Goal: Task Accomplishment & Management: Use online tool/utility

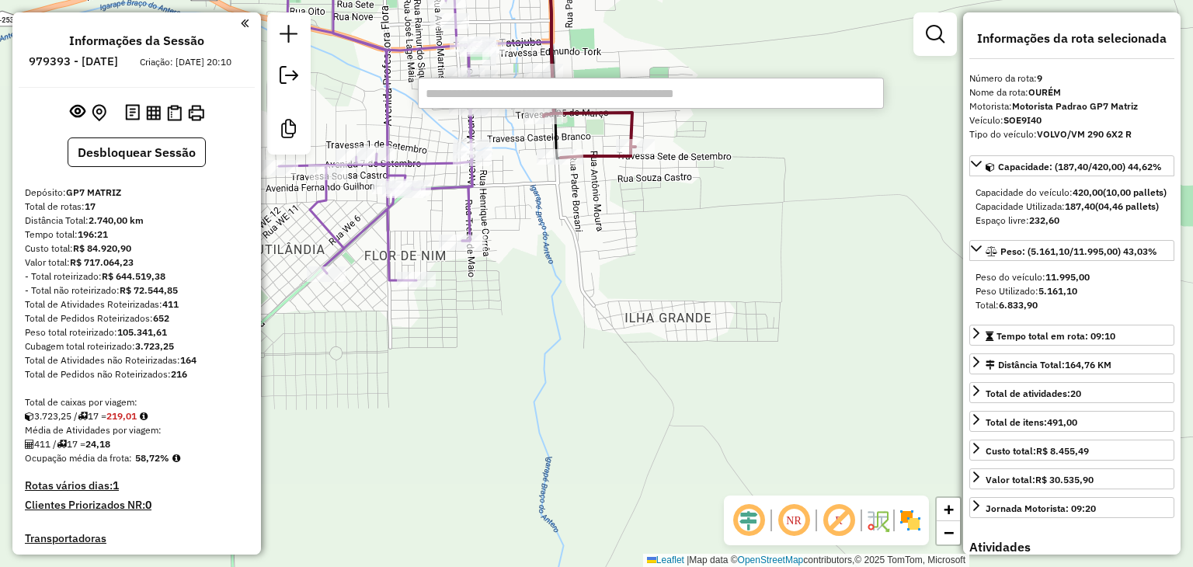
select select "**********"
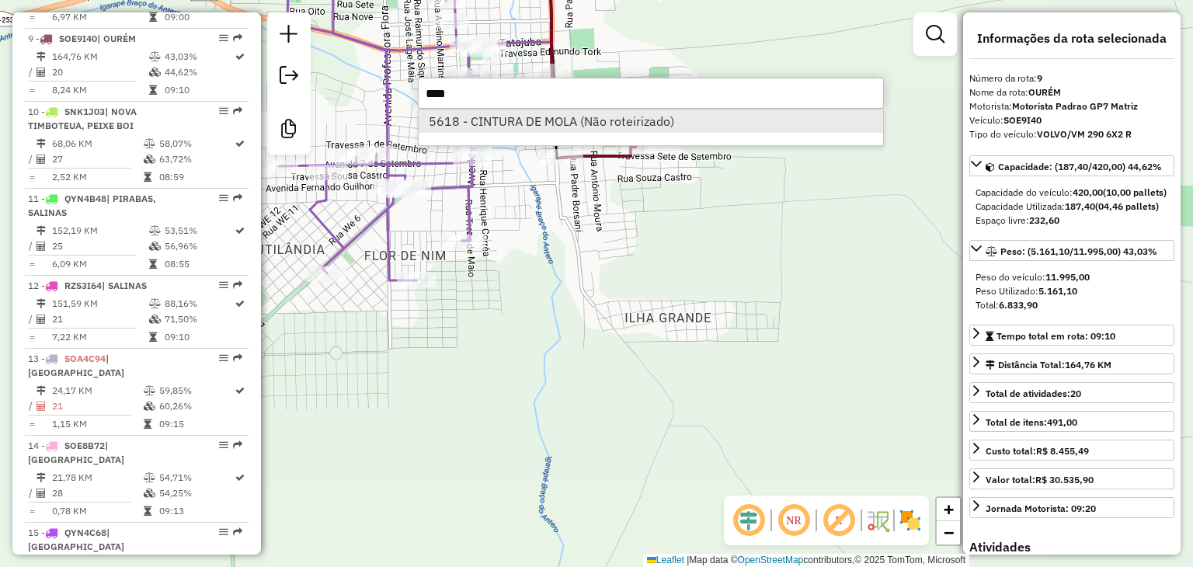
type input "****"
click at [533, 119] on li "5618 - CINTURA DE MOLA (Não roteirizado)" at bounding box center [651, 121] width 464 height 23
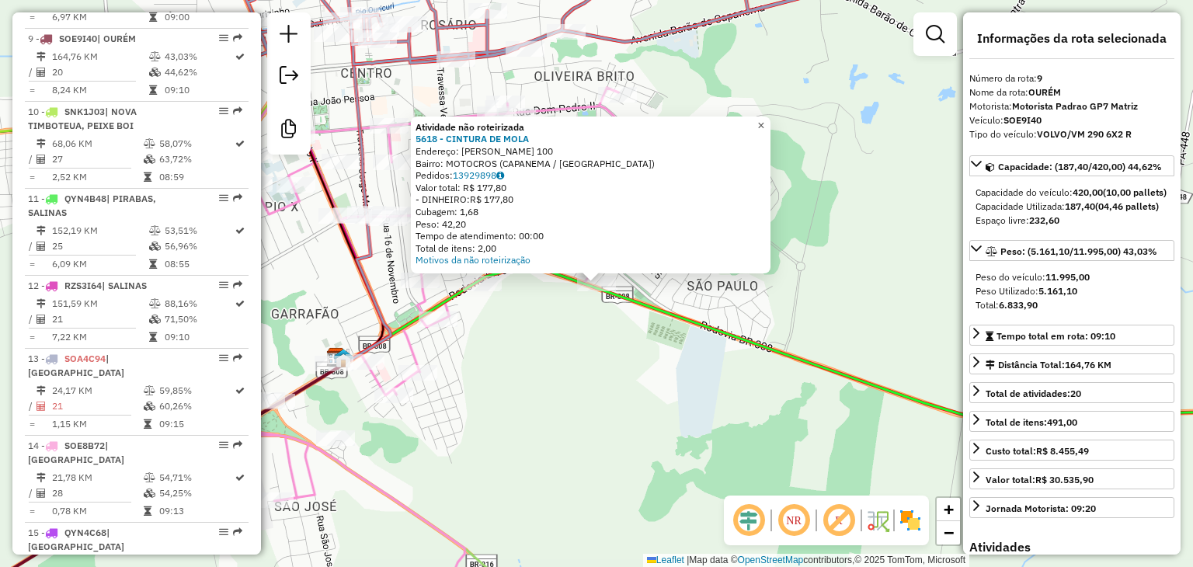
click at [764, 120] on span "×" at bounding box center [760, 125] width 7 height 13
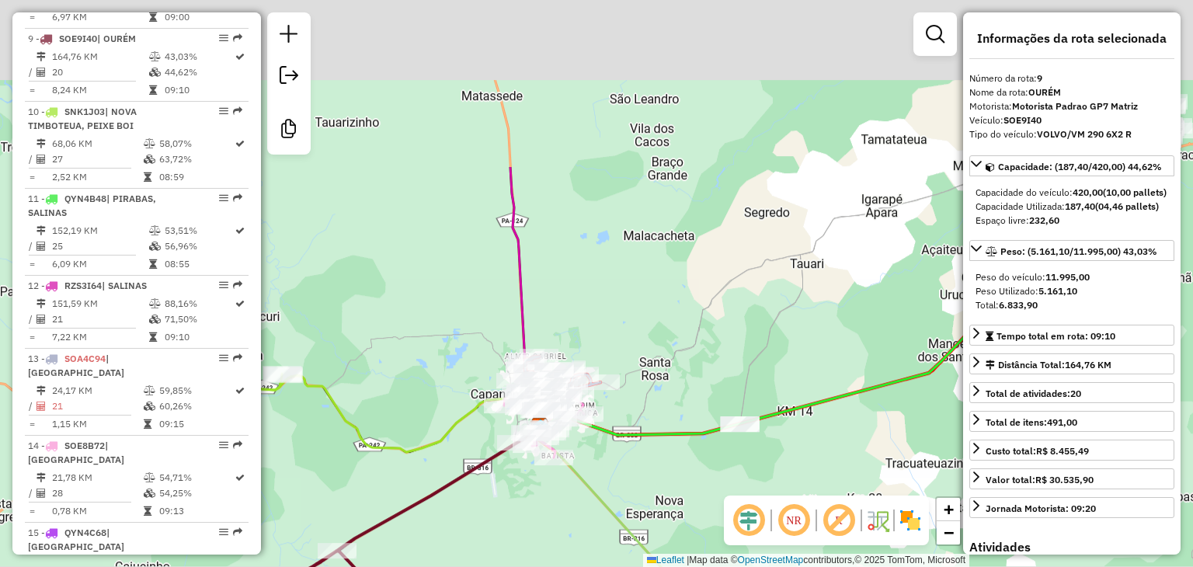
drag, startPoint x: 478, startPoint y: 71, endPoint x: 516, endPoint y: 405, distance: 335.3
click at [516, 405] on icon at bounding box center [528, 297] width 36 height 261
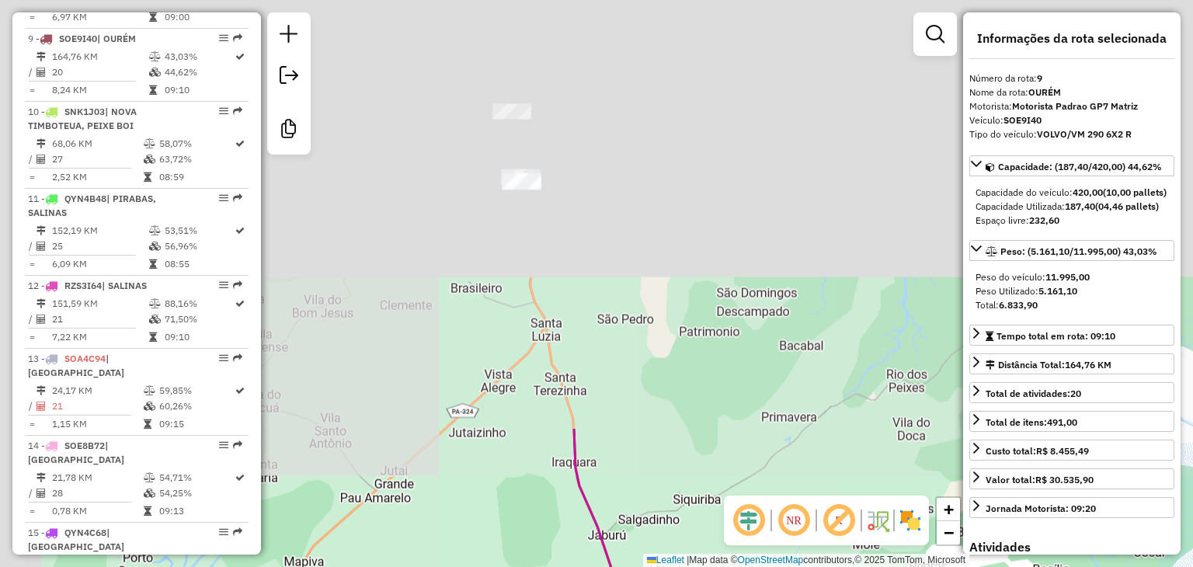
drag, startPoint x: 463, startPoint y: 47, endPoint x: 610, endPoint y: 548, distance: 522.0
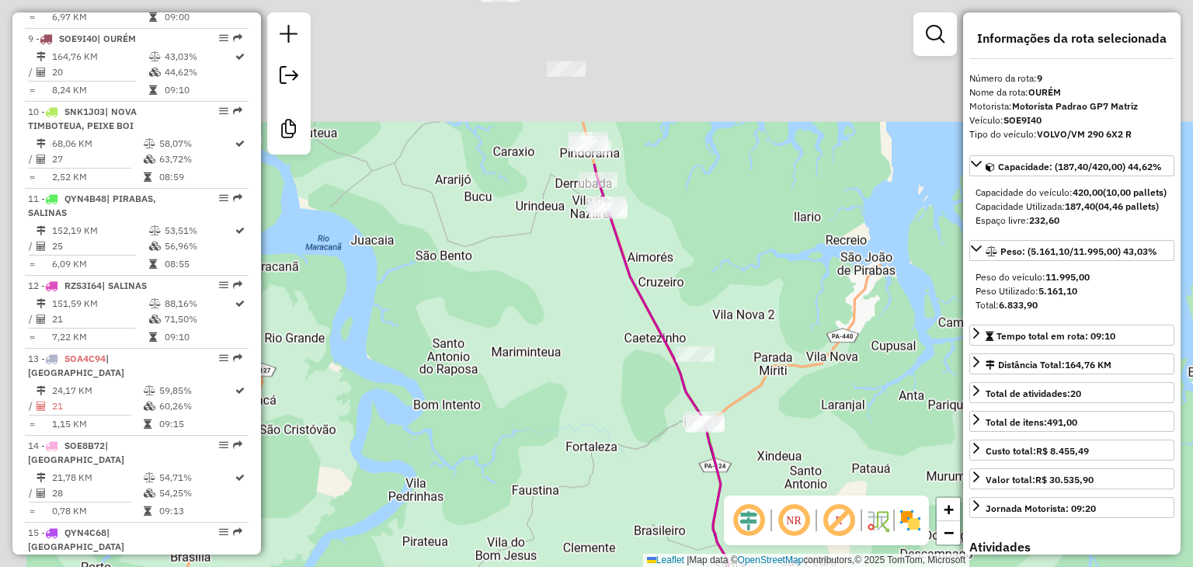
drag, startPoint x: 493, startPoint y: 91, endPoint x: 696, endPoint y: 341, distance: 321.9
click at [696, 340] on div "Rota 13 - Placa SOA4C94 1375 - MERCEARIA GUERREIRO Janela de atendimento Grade …" at bounding box center [596, 283] width 1193 height 567
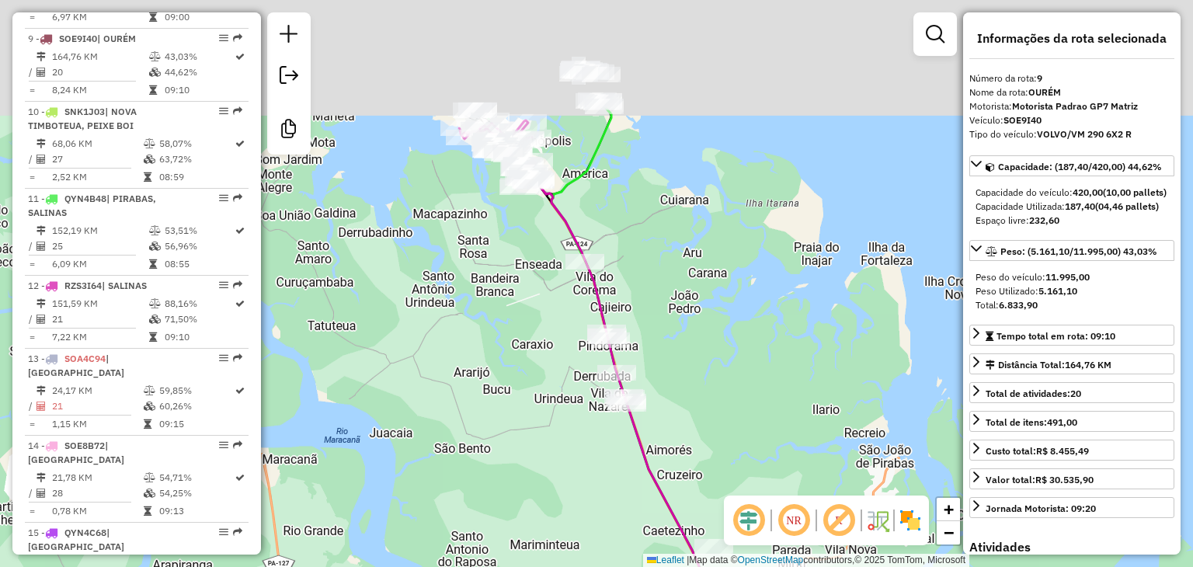
drag, startPoint x: 544, startPoint y: 87, endPoint x: 523, endPoint y: 359, distance: 272.7
click at [536, 402] on div "Rota 13 - Placa SOA4C94 1375 - MERCEARIA GUERREIRO Janela de atendimento Grade …" at bounding box center [596, 283] width 1193 height 567
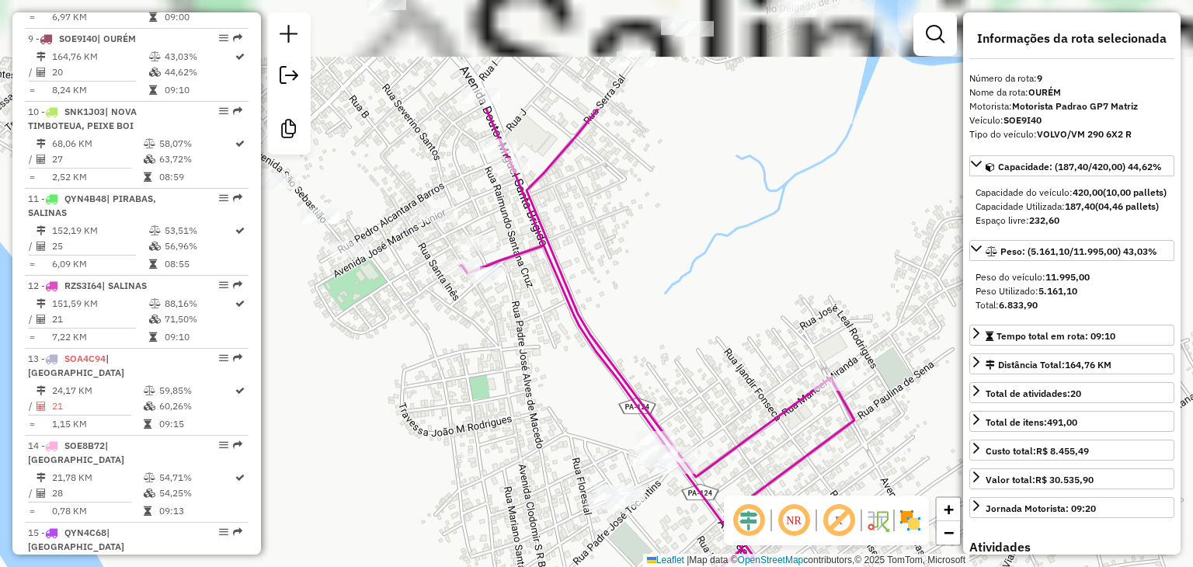
drag, startPoint x: 558, startPoint y: 163, endPoint x: 550, endPoint y: 331, distance: 168.0
click at [550, 331] on div "Rota 13 - Placa SOA4C94 1375 - MERCEARIA GUERREIRO Janela de atendimento Grade …" at bounding box center [596, 283] width 1193 height 567
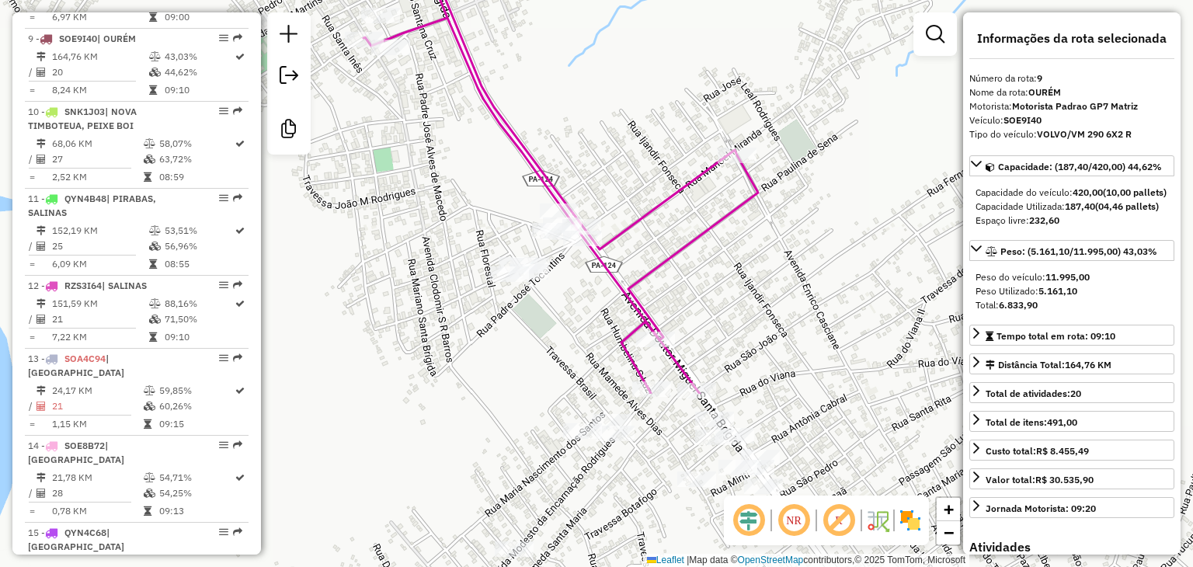
drag, startPoint x: 640, startPoint y: 384, endPoint x: 544, endPoint y: 153, distance: 250.0
click at [544, 153] on div "Rota 13 - Placa SOA4C94 1375 - MERCEARIA GUERREIRO Janela de atendimento Grade …" at bounding box center [596, 283] width 1193 height 567
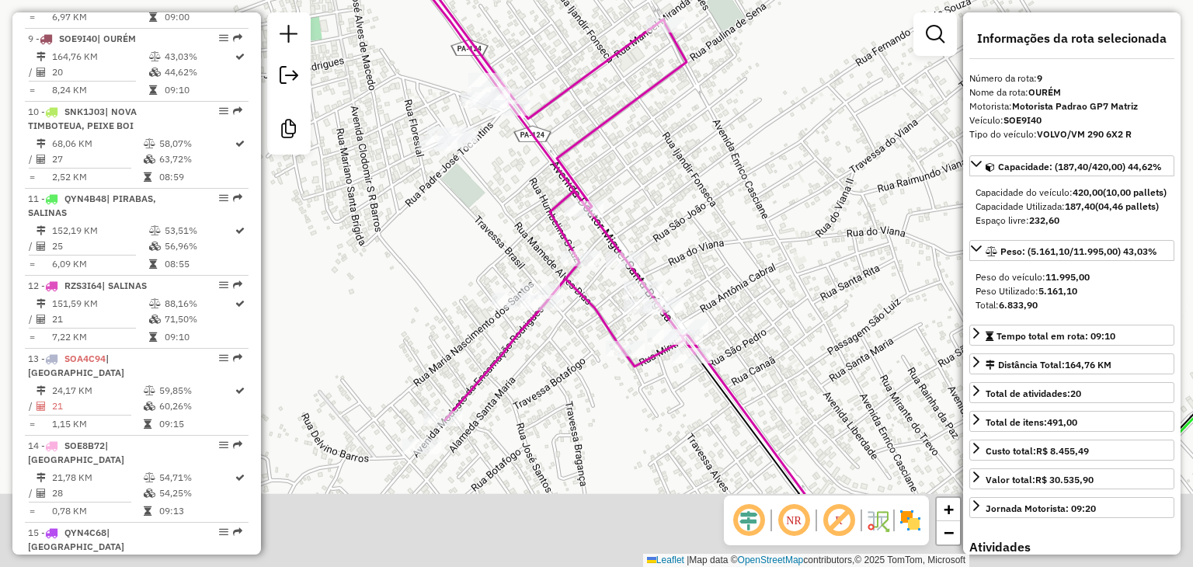
drag, startPoint x: 690, startPoint y: 361, endPoint x: 613, endPoint y: 221, distance: 159.6
click at [613, 221] on div "Rota 13 - Placa SOA4C94 1375 - MERCEARIA GUERREIRO Janela de atendimento Grade …" at bounding box center [596, 283] width 1193 height 567
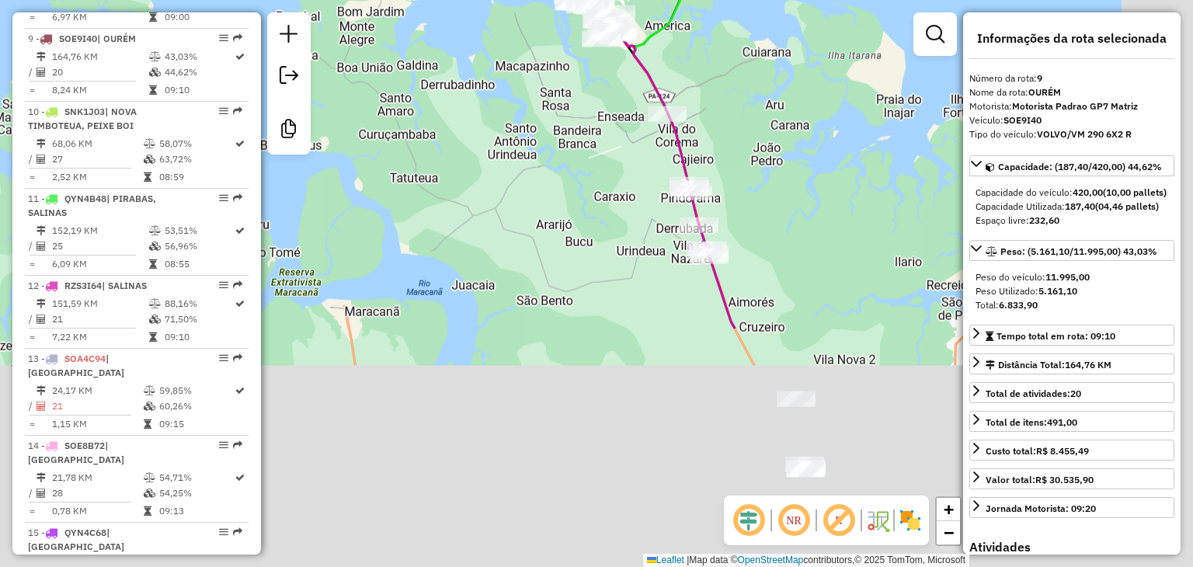
drag, startPoint x: 808, startPoint y: 437, endPoint x: 703, endPoint y: 153, distance: 302.3
click at [697, 143] on div "Rota 13 - Placa SOA4C94 1375 - MERCEARIA GUERREIRO Rota 11 - Placa QYN4B48 8058…" at bounding box center [596, 283] width 1193 height 567
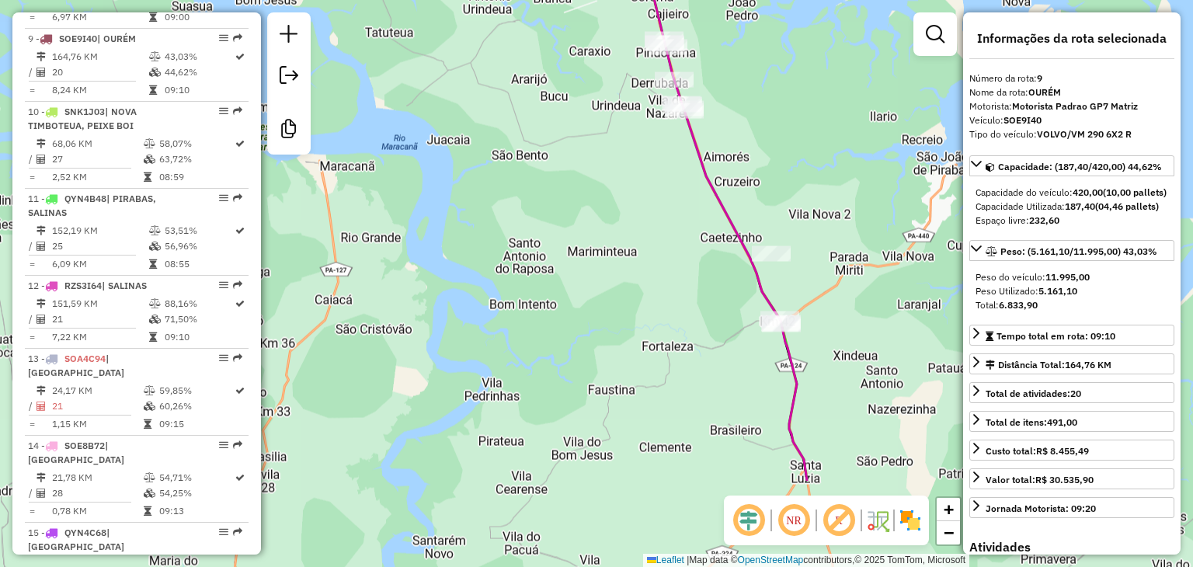
drag, startPoint x: 790, startPoint y: 221, endPoint x: 789, endPoint y: 172, distance: 48.9
click at [789, 172] on div "Rota 13 - Placa SOA4C94 1375 - MERCEARIA GUERREIRO Rota 11 - Placa QYN4B48 8058…" at bounding box center [596, 283] width 1193 height 567
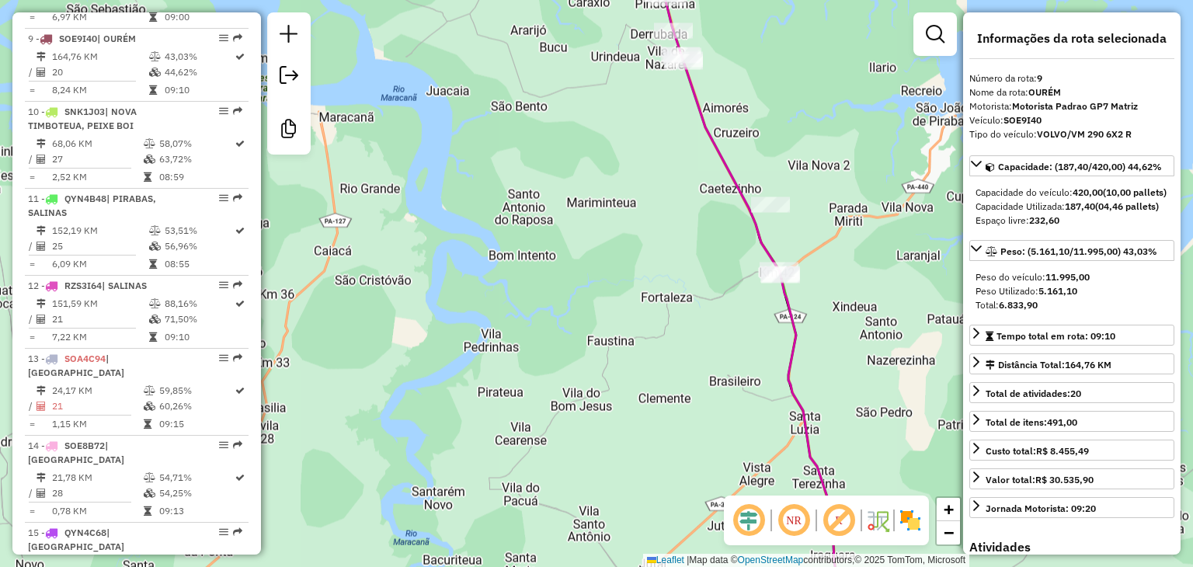
drag, startPoint x: 830, startPoint y: 395, endPoint x: 786, endPoint y: 138, distance: 260.7
click at [786, 138] on div "Rota 13 - Placa SOA4C94 1375 - MERCEARIA GUERREIRO Rota 11 - Placa QYN4B48 8058…" at bounding box center [596, 283] width 1193 height 567
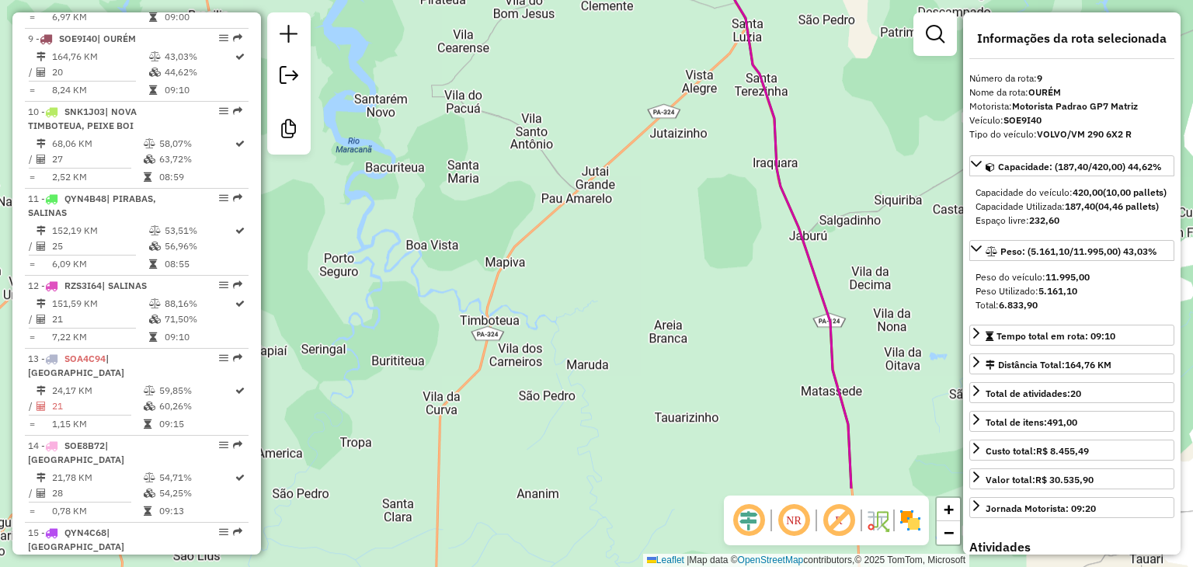
drag, startPoint x: 810, startPoint y: 380, endPoint x: 792, endPoint y: 160, distance: 220.5
click at [792, 160] on icon at bounding box center [769, 148] width 164 height 680
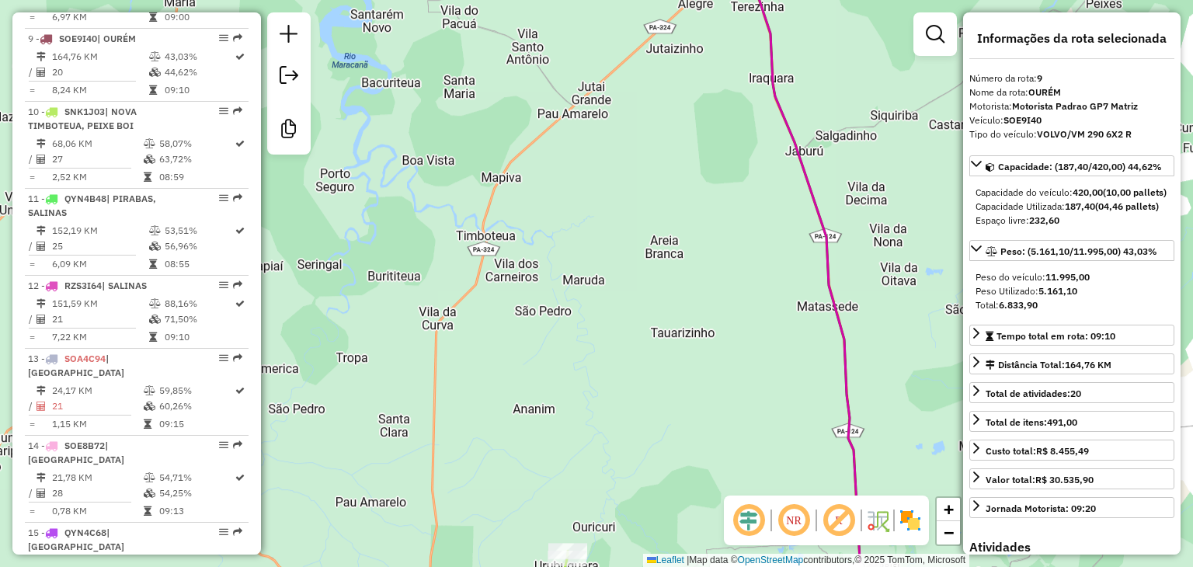
drag, startPoint x: 837, startPoint y: 302, endPoint x: 780, endPoint y: 117, distance: 193.6
click at [754, 0] on html "Aguarde... Pop-up bloqueado! Seu navegador bloqueou automáticamente a abertura …" at bounding box center [596, 283] width 1193 height 567
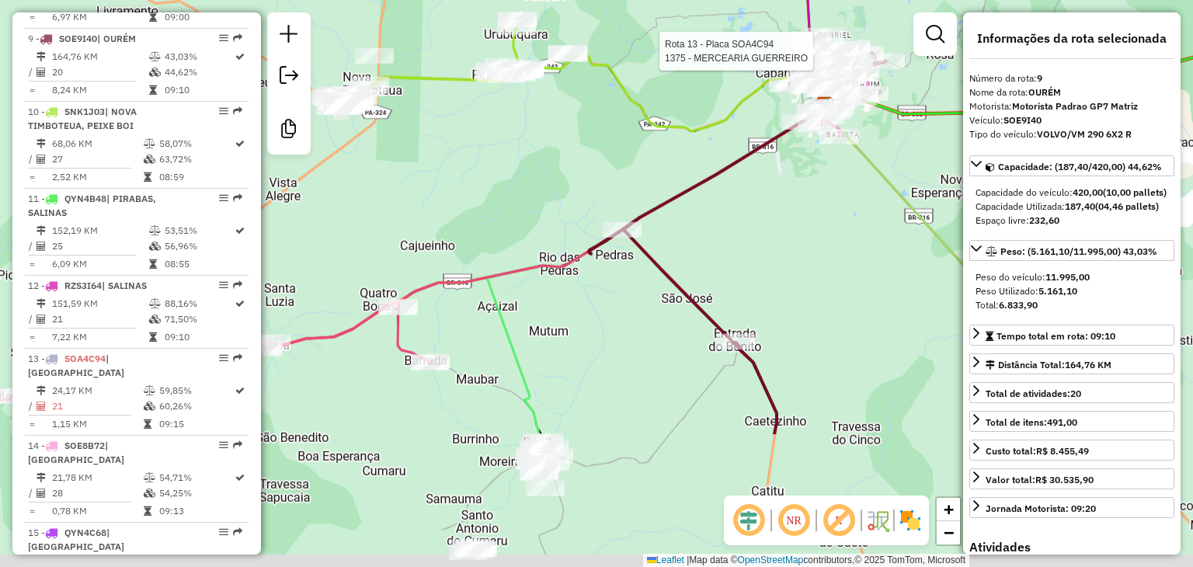
drag, startPoint x: 733, startPoint y: 336, endPoint x: 815, endPoint y: 369, distance: 88.1
click at [784, 107] on icon at bounding box center [708, 180] width 238 height 147
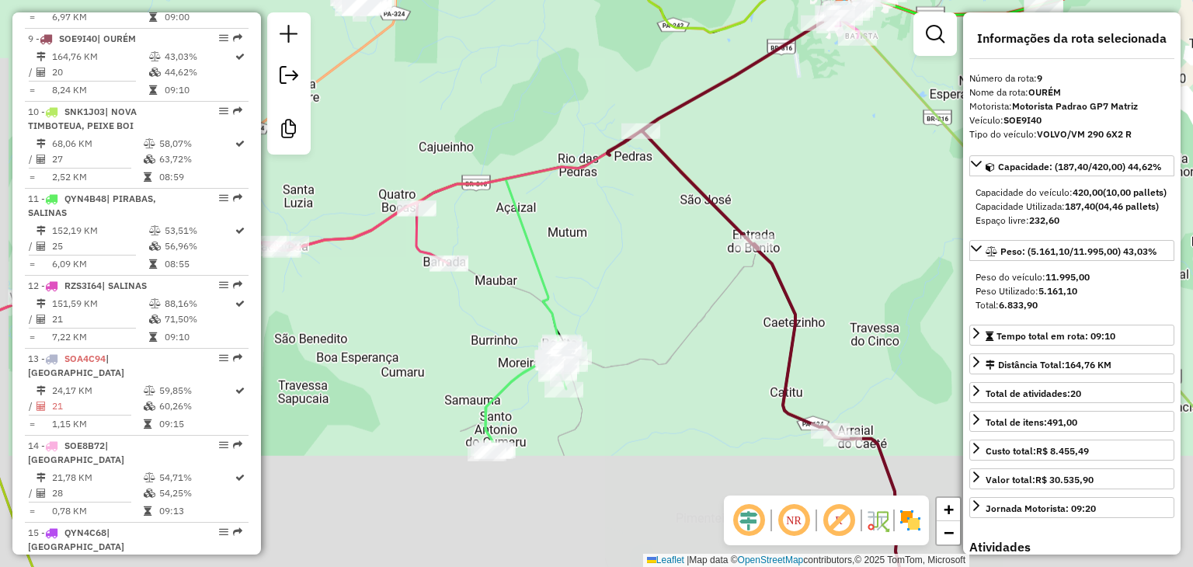
drag, startPoint x: 815, startPoint y: 380, endPoint x: 729, endPoint y: 151, distance: 244.5
click at [729, 151] on div "Rota 13 - Placa SOA4C94 1375 - MERCEARIA GUERREIRO Rota 11 - Placa QYN4B48 8058…" at bounding box center [596, 283] width 1193 height 567
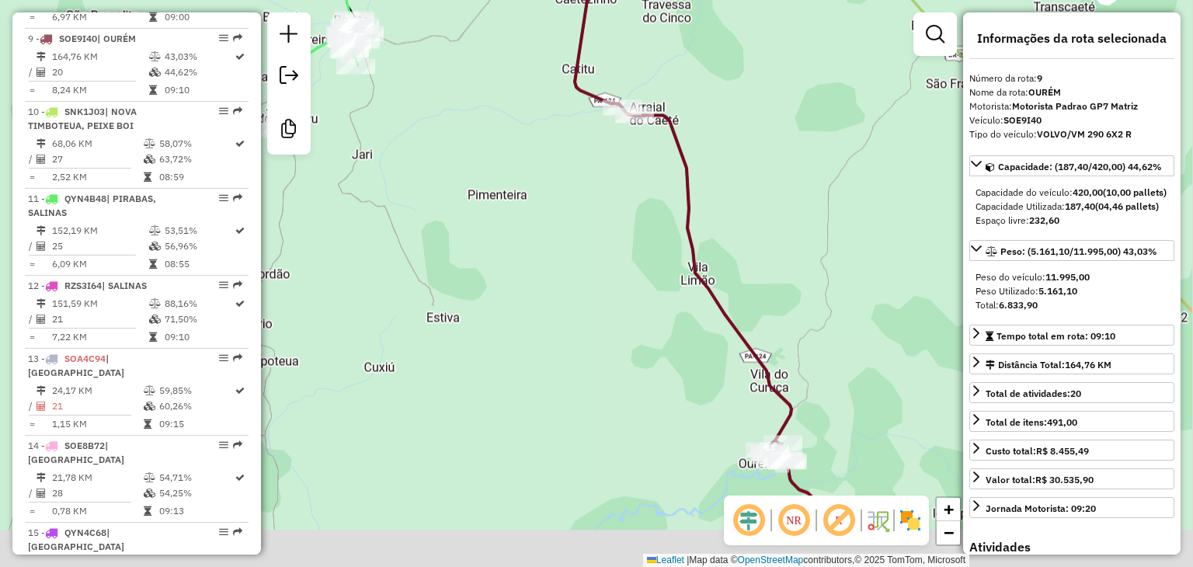
drag, startPoint x: 819, startPoint y: 307, endPoint x: 673, endPoint y: 167, distance: 202.2
click at [612, 119] on icon at bounding box center [657, 189] width 369 height 680
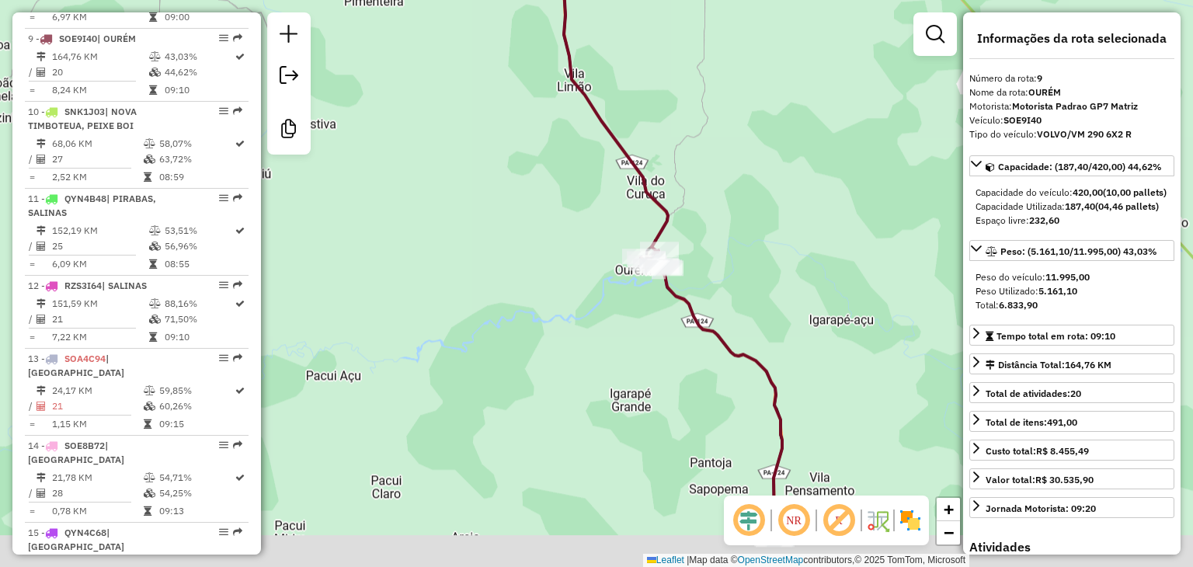
drag, startPoint x: 762, startPoint y: 339, endPoint x: 689, endPoint y: 155, distance: 198.0
click at [689, 155] on div "Rota 13 - Placa SOA4C94 1375 - MERCEARIA GUERREIRO Rota 11 - Placa QYN4B48 8058…" at bounding box center [596, 283] width 1193 height 567
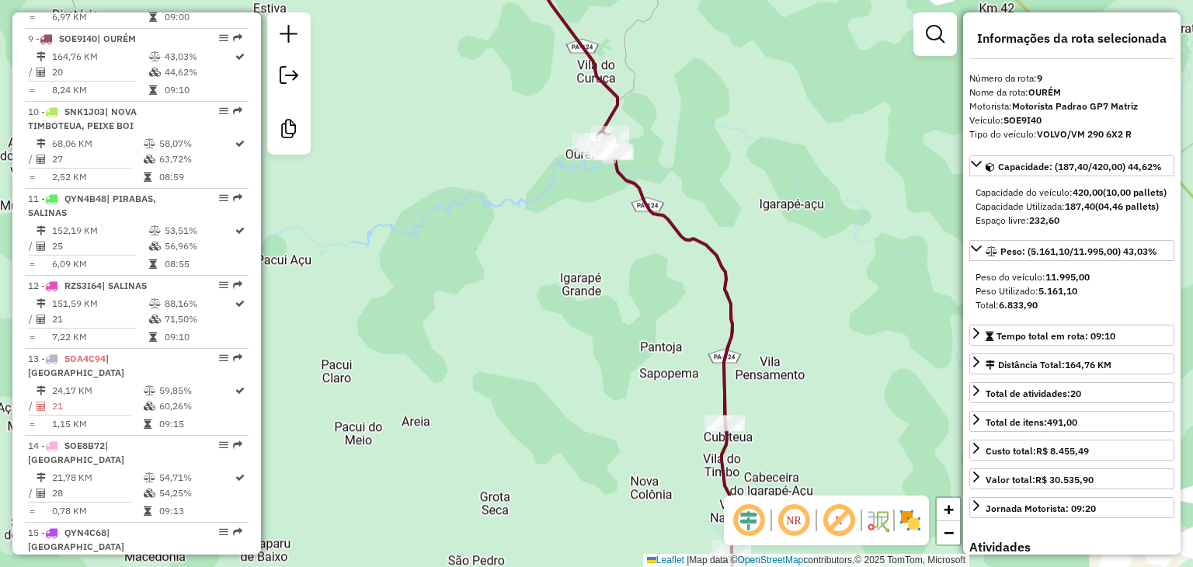
drag, startPoint x: 696, startPoint y: 209, endPoint x: 683, endPoint y: 182, distance: 30.2
click at [683, 182] on div "Rota 13 - Placa SOA4C94 1375 - MERCEARIA GUERREIRO Rota 11 - Placa QYN4B48 8058…" at bounding box center [596, 283] width 1193 height 567
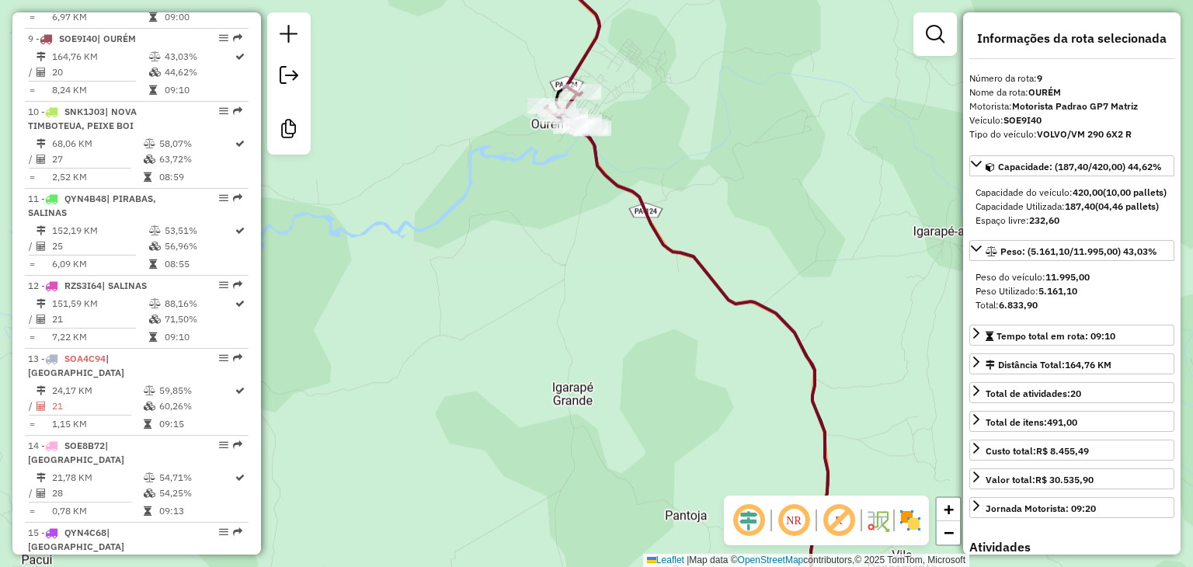
drag, startPoint x: 763, startPoint y: 293, endPoint x: 677, endPoint y: 75, distance: 233.7
click at [665, 65] on div "Rota 13 - Placa SOA4C94 1375 - MERCEARIA GUERREIRO Rota 11 - Placa QYN4B48 8058…" at bounding box center [596, 283] width 1193 height 567
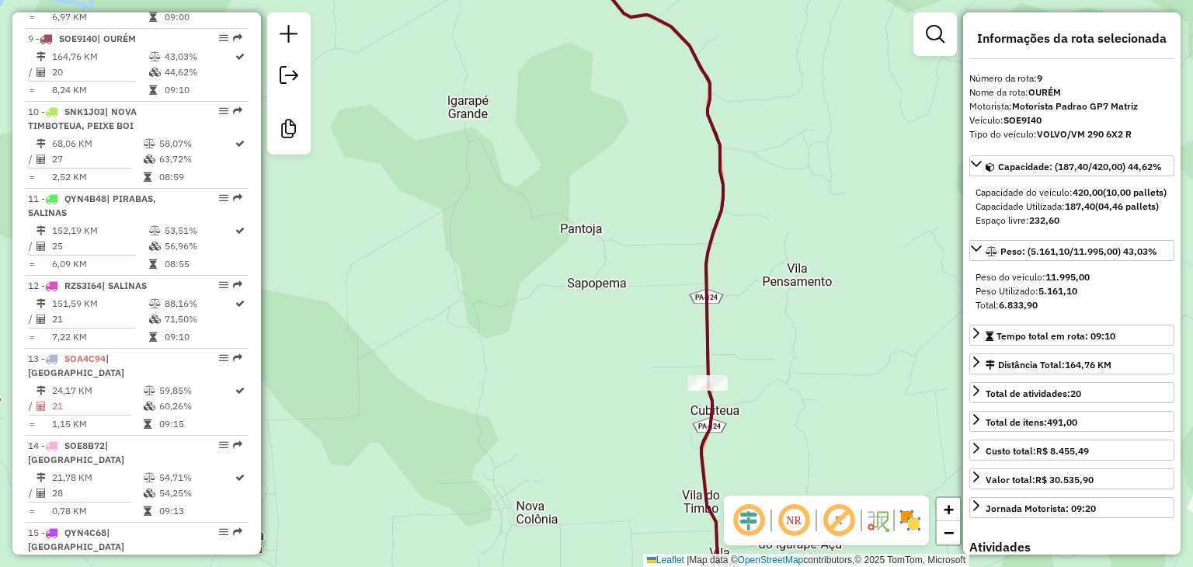
drag, startPoint x: 802, startPoint y: 374, endPoint x: 789, endPoint y: 167, distance: 207.8
click at [788, 170] on div "Rota 13 - Placa SOA4C94 1375 - MERCEARIA GUERREIRO Rota 11 - Placa QYN4B48 8058…" at bounding box center [596, 283] width 1193 height 567
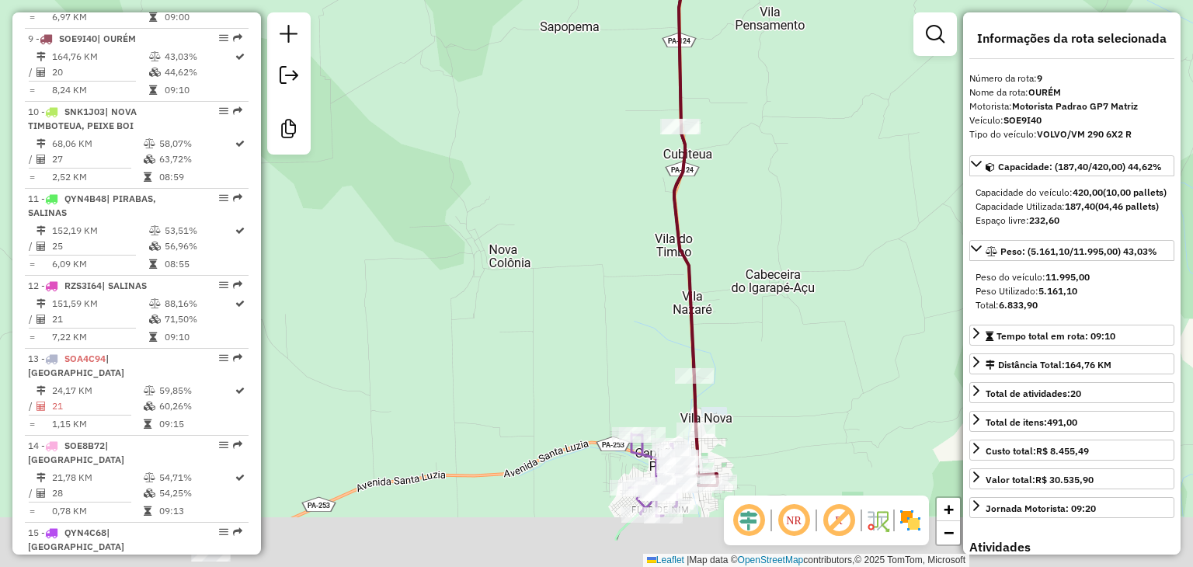
drag, startPoint x: 815, startPoint y: 352, endPoint x: 783, endPoint y: 200, distance: 155.5
click at [783, 195] on div "Rota 13 - Placa SOA4C94 1375 - MERCEARIA GUERREIRO Rota 11 - Placa QYN4B48 8058…" at bounding box center [596, 283] width 1193 height 567
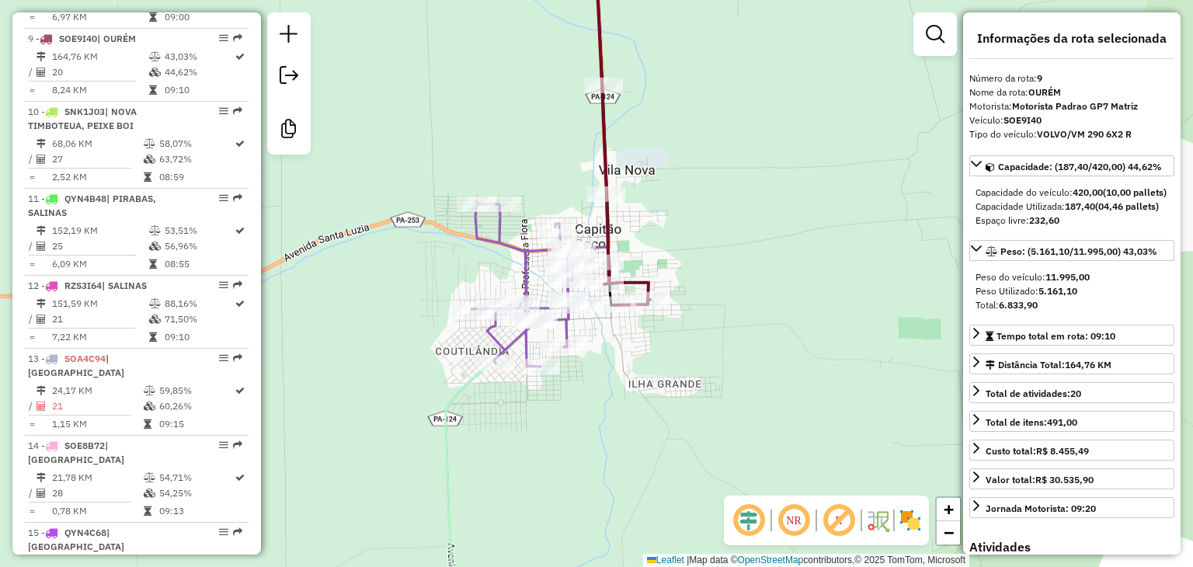
drag, startPoint x: 656, startPoint y: 331, endPoint x: 740, endPoint y: 181, distance: 171.8
click at [740, 181] on div "Rota 13 - Placa SOA4C94 1375 - MERCEARIA GUERREIRO Rota 11 - Placa QYN4B48 8058…" at bounding box center [596, 283] width 1193 height 567
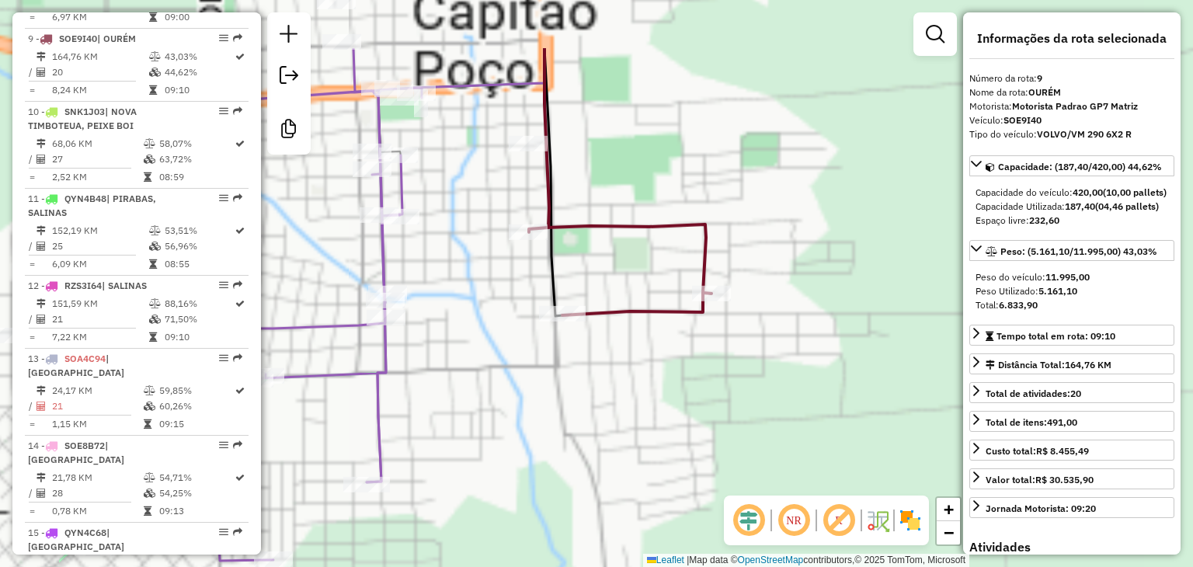
drag, startPoint x: 727, startPoint y: 217, endPoint x: 907, endPoint y: 324, distance: 209.3
click at [907, 324] on div "Rota 13 - Placa SOA4C94 1375 - MERCEARIA GUERREIRO Rota 11 - Placa QYN4B48 8058…" at bounding box center [596, 283] width 1193 height 567
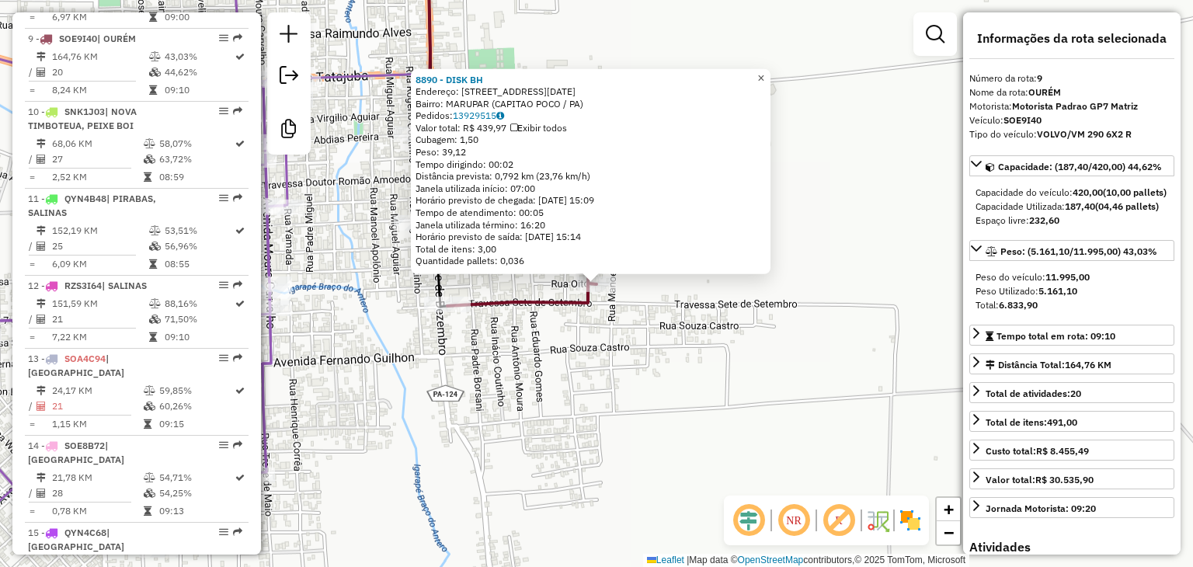
click at [764, 71] on span "×" at bounding box center [760, 77] width 7 height 13
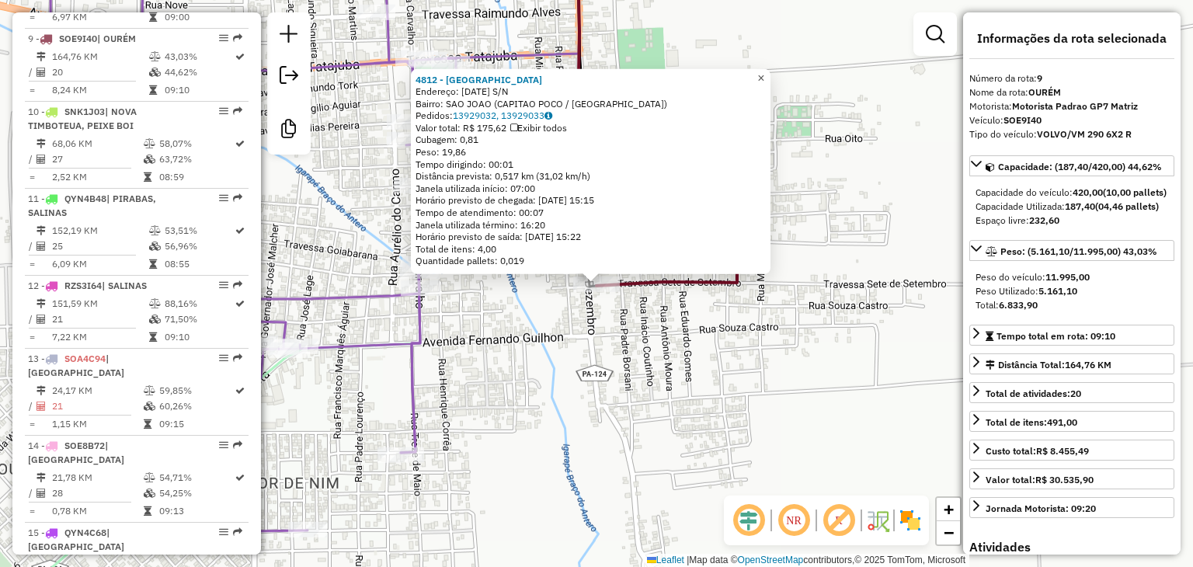
click at [764, 72] on span "×" at bounding box center [760, 77] width 7 height 13
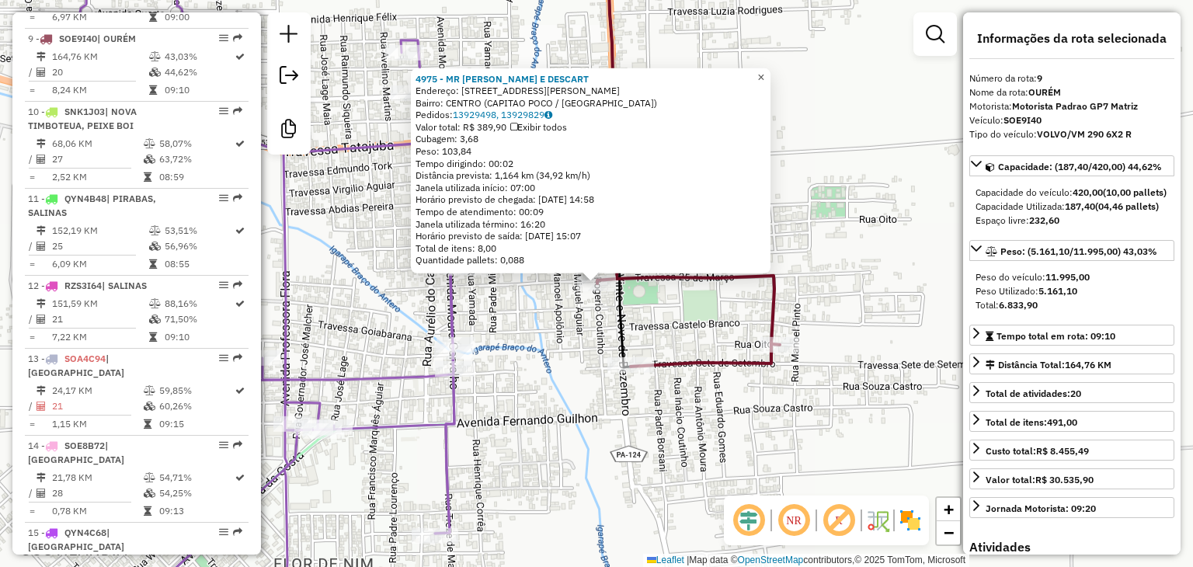
drag, startPoint x: 832, startPoint y: 103, endPoint x: 775, endPoint y: 77, distance: 62.5
click at [832, 103] on div "4975 - MR [PERSON_NAME] E DESCART Endereço: RUA [PERSON_NAME] 1609 Bairro: CENT…" at bounding box center [596, 283] width 1193 height 567
click at [764, 77] on span "×" at bounding box center [760, 76] width 7 height 13
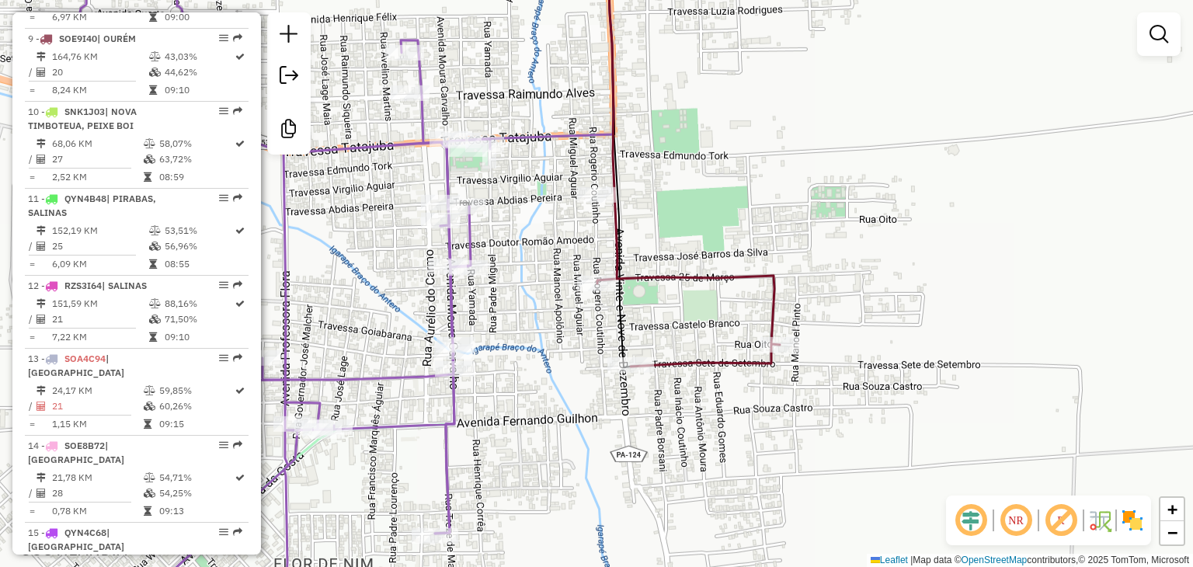
click at [775, 77] on div "Janela de atendimento Grade de atendimento Capacidade Transportadoras Veículos …" at bounding box center [596, 283] width 1193 height 567
